Goal: Information Seeking & Learning: Stay updated

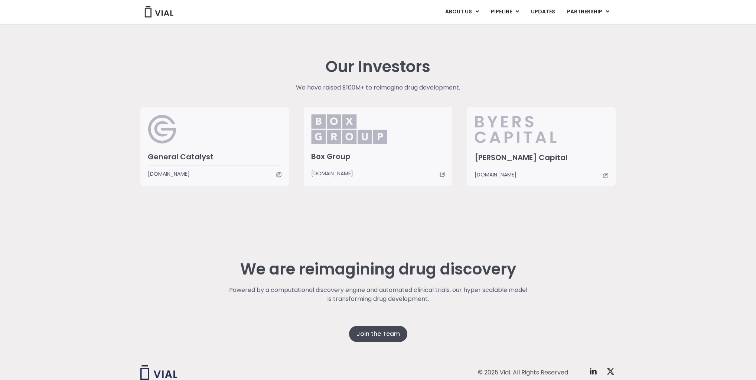
scroll to position [1797, 0]
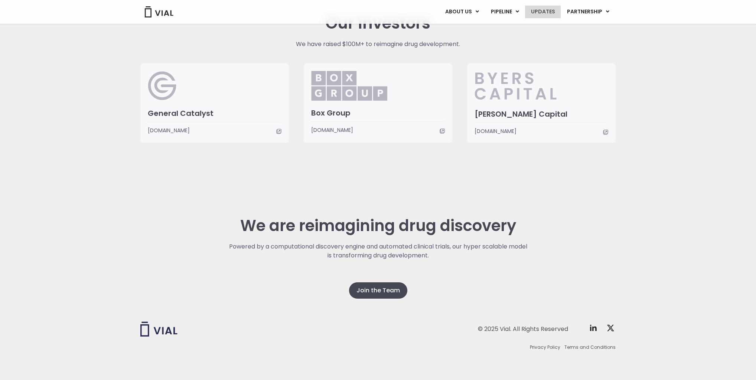
click at [550, 12] on link "UPDATES" at bounding box center [543, 12] width 36 height 13
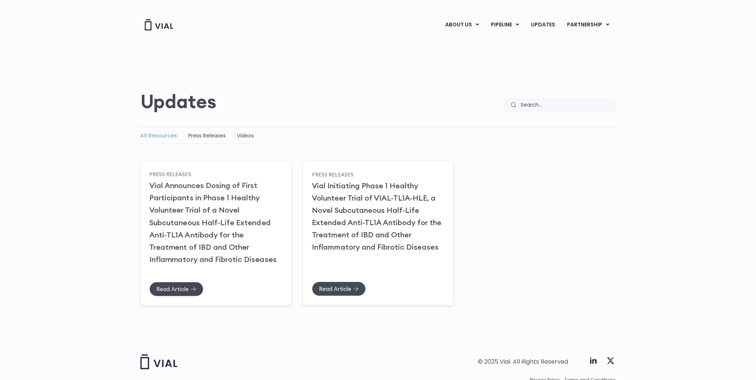
click at [189, 291] on link "Read Article" at bounding box center [176, 289] width 54 height 14
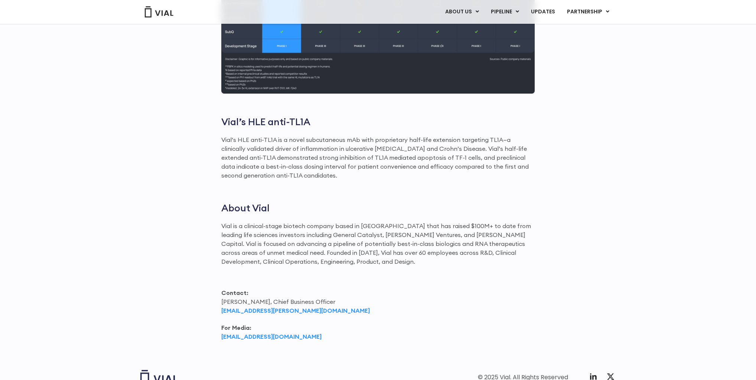
scroll to position [869, 0]
